Goal: Task Accomplishment & Management: Use online tool/utility

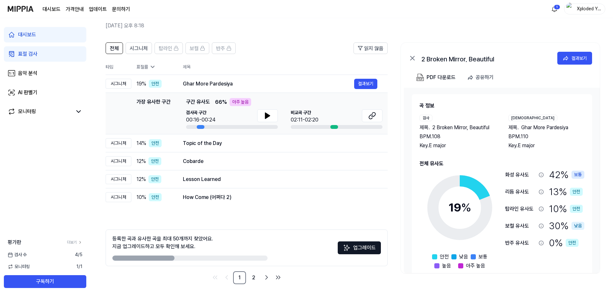
scroll to position [11, 0]
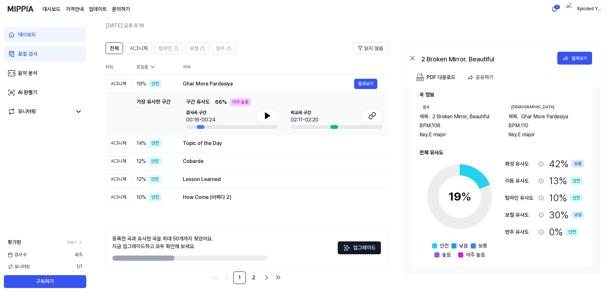
click at [48, 53] on link "표절 검사" at bounding box center [45, 53] width 82 height 15
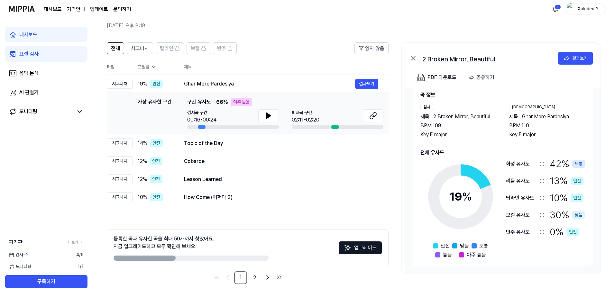
scroll to position [0, 0]
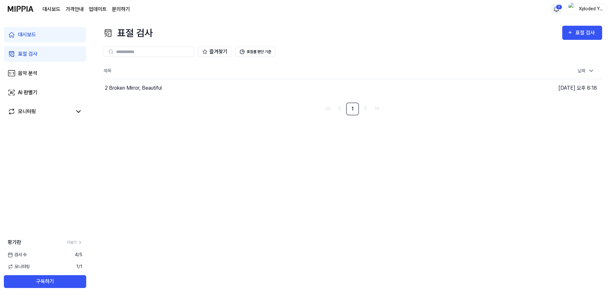
click at [559, 10] on html "대시보드 가격안내 업데이트 문의하기 1 Xploded Youth 대시보드 표절 검사 음악 분석 AI 판별기 모니터링 평가판 더보기 검사 [DA…" at bounding box center [307, 148] width 615 height 297
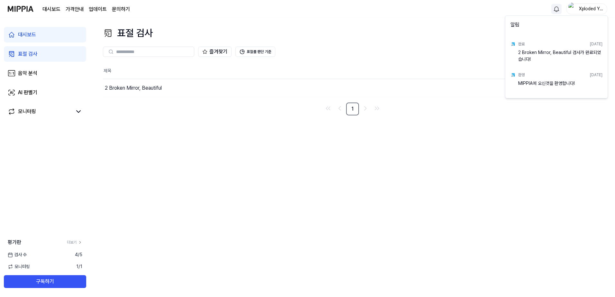
click at [469, 28] on html "대시보드 가격안내 업데이트 문의하기 Xploded Youth 대시보드 표절 검사 음악 분석 AI 판별기 모니터링 평가판 더보기 검사 [DATE…" at bounding box center [307, 148] width 615 height 297
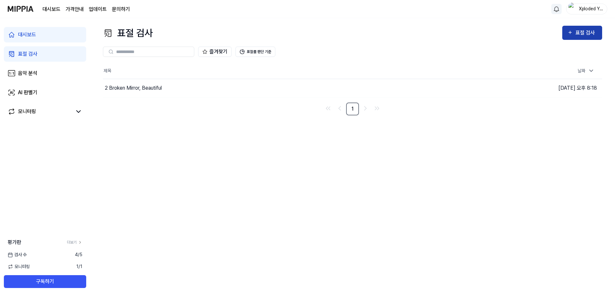
click at [580, 34] on div "표절 검사" at bounding box center [587, 33] width 22 height 8
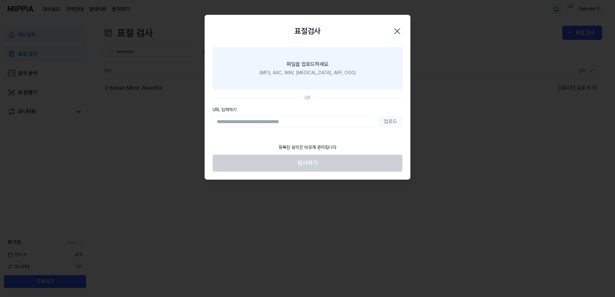
click at [357, 72] on label "파일을 업로드하세요 (MP3, AAC, WAV, [MEDICAL_DATA], AIFF, OGG)" at bounding box center [308, 68] width 190 height 42
click at [0, 0] on input "파일을 업로드하세요 (MP3, AAC, WAV, [MEDICAL_DATA], AIFF, OGG)" at bounding box center [0, 0] width 0 height 0
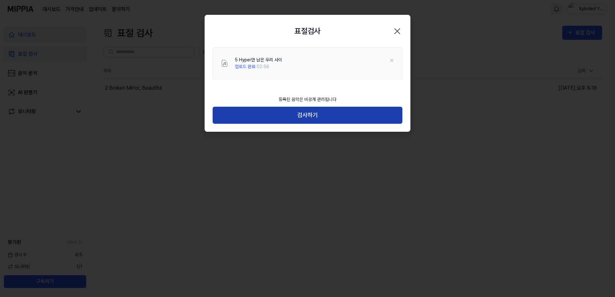
click at [326, 116] on button "검사하기" at bounding box center [308, 115] width 190 height 17
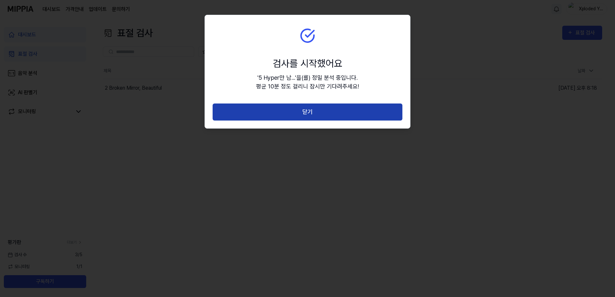
click at [313, 118] on button "닫기" at bounding box center [308, 112] width 190 height 17
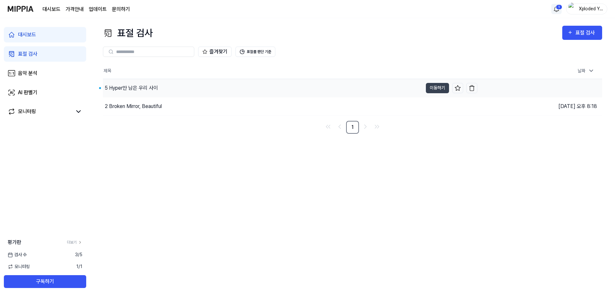
click at [142, 93] on div "5 Hyper만 남은 우리 사이" at bounding box center [263, 88] width 320 height 18
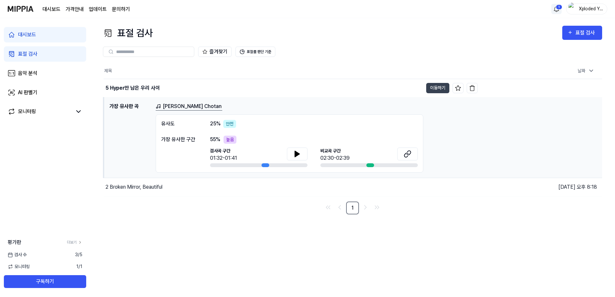
click at [222, 138] on div "55 % 높음" at bounding box center [314, 140] width 208 height 8
click at [555, 9] on html "대시보드 가격안내 업데이트 문의하기 1 Xploded Youth 대시보드 표절 검사 음악 분석 AI 판별기 모니터링 평가판 더보기 검사 [DA…" at bounding box center [307, 148] width 615 height 297
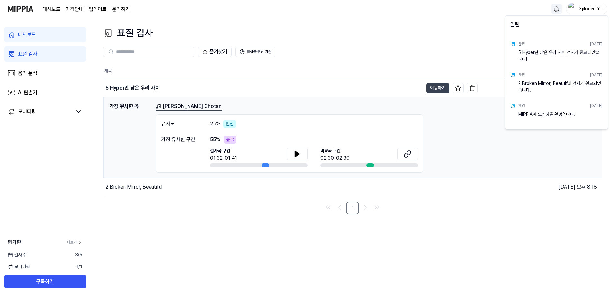
click at [526, 53] on div "5 Hyper만 남은 우리 사이 검사가 완료되었습니다!" at bounding box center [560, 55] width 84 height 13
click at [525, 58] on div "5 Hyper만 남은 우리 사이 검사가 완료되었습니다!" at bounding box center [560, 55] width 84 height 13
click at [193, 107] on html "대시보드 가격안내 업데이트 문의하기 Xploded Youth 대시보드 표절 검사 음악 분석 AI 판별기 모니터링 평가판 더보기 검사 [DATE…" at bounding box center [307, 148] width 615 height 297
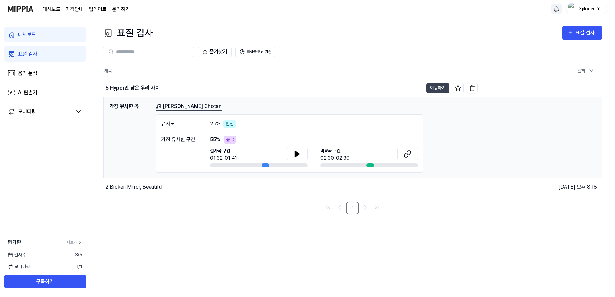
click at [193, 107] on link "[PERSON_NAME] Chotan" at bounding box center [189, 107] width 67 height 8
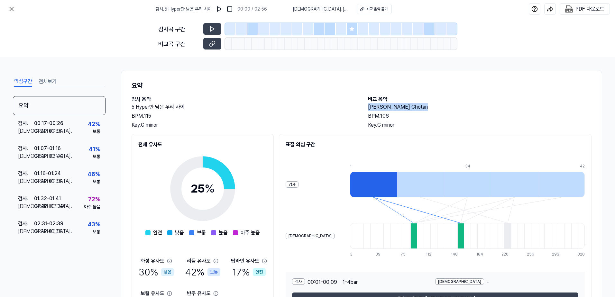
drag, startPoint x: 423, startPoint y: 107, endPoint x: 367, endPoint y: 108, distance: 56.0
click at [367, 108] on div "검사 음악 5 Hyper만 남은 우리 사이 BPM. 115 Key. G minor 비교 음악 [PERSON_NAME] Chotan BPM. 1…" at bounding box center [362, 112] width 460 height 33
copy h2 "[PERSON_NAME] Chotan"
click at [50, 82] on button "전체보기" at bounding box center [48, 82] width 18 height 10
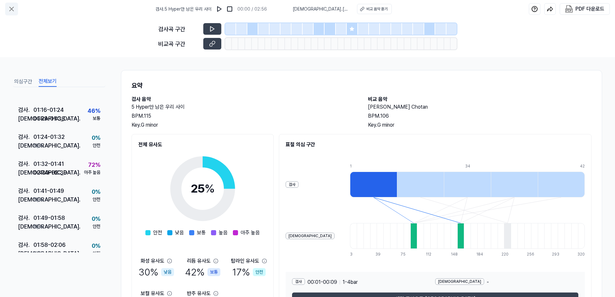
click at [13, 10] on icon at bounding box center [12, 9] width 4 height 4
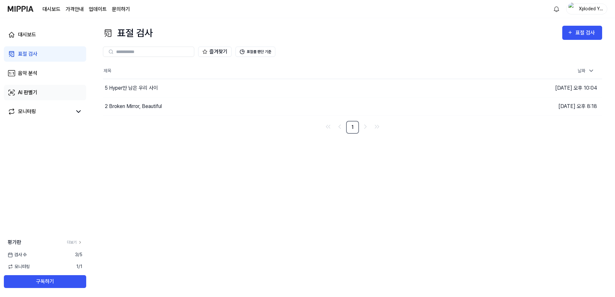
click at [33, 89] on div "AI 판별기" at bounding box center [27, 93] width 19 height 8
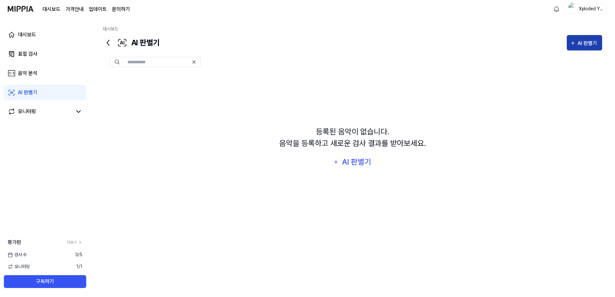
click at [583, 46] on div "AI 판별기" at bounding box center [588, 43] width 21 height 8
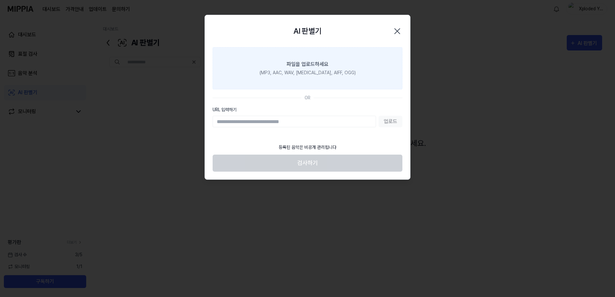
click at [341, 70] on div "(MP3, AAC, WAV, [MEDICAL_DATA], AIFF, OGG)" at bounding box center [308, 73] width 96 height 7
click at [0, 0] on input "파일을 업로드하세요 (MP3, AAC, WAV, [MEDICAL_DATA], AIFF, OGG)" at bounding box center [0, 0] width 0 height 0
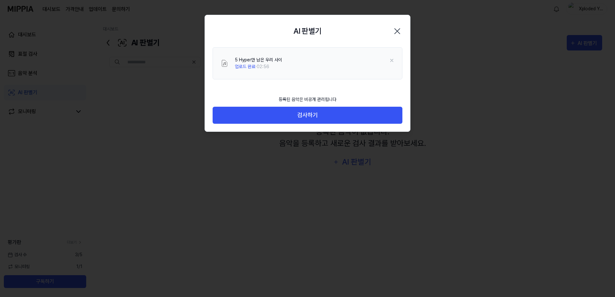
click at [311, 106] on div "등록된 음악은 비공개 관리됩니다" at bounding box center [308, 99] width 66 height 14
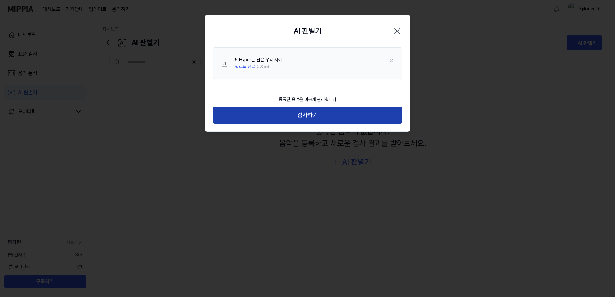
click at [309, 115] on button "검사하기" at bounding box center [308, 115] width 190 height 17
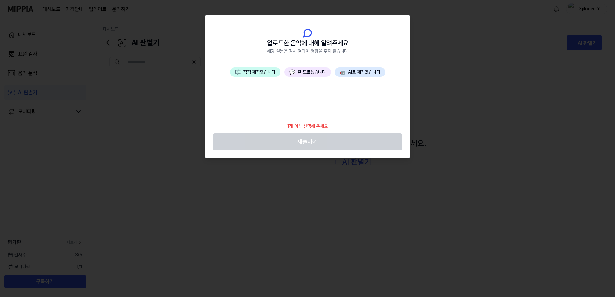
click at [257, 72] on button "🎼 직접 제작했습니다" at bounding box center [255, 72] width 51 height 9
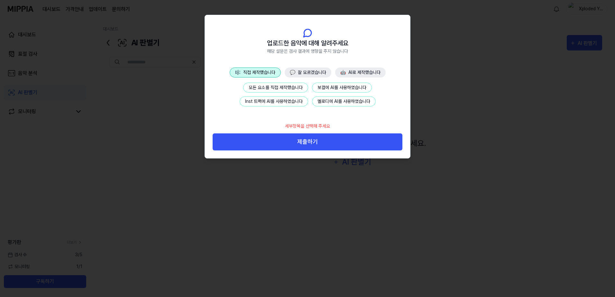
click at [275, 86] on button "모든 요소를 직접 제작했습니다" at bounding box center [275, 88] width 65 height 10
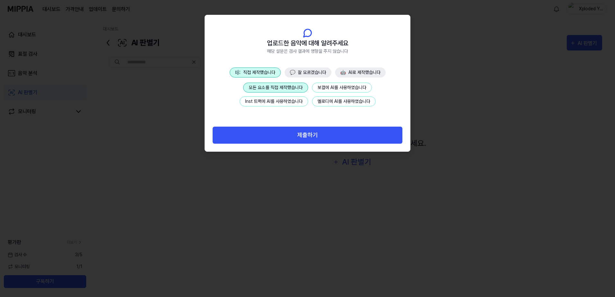
click at [304, 139] on button "제출하기" at bounding box center [308, 135] width 190 height 17
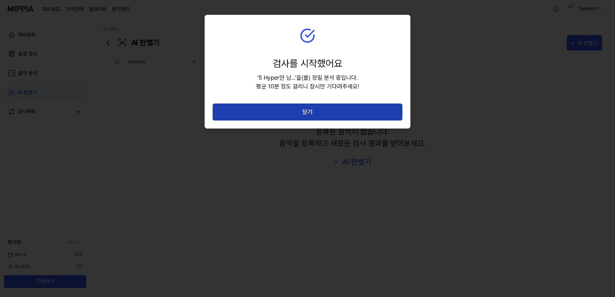
click at [311, 113] on button "닫기" at bounding box center [308, 112] width 190 height 17
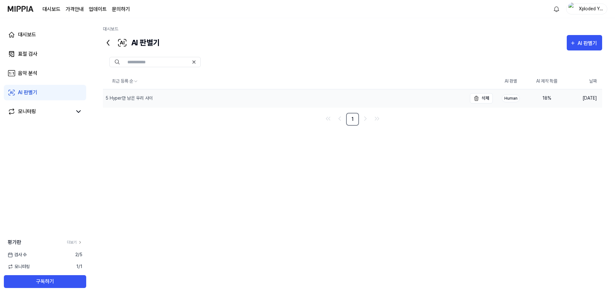
click at [152, 100] on div "5 Hyper만 남은 우리 사이" at bounding box center [129, 98] width 47 height 7
